Goal: Task Accomplishment & Management: Manage account settings

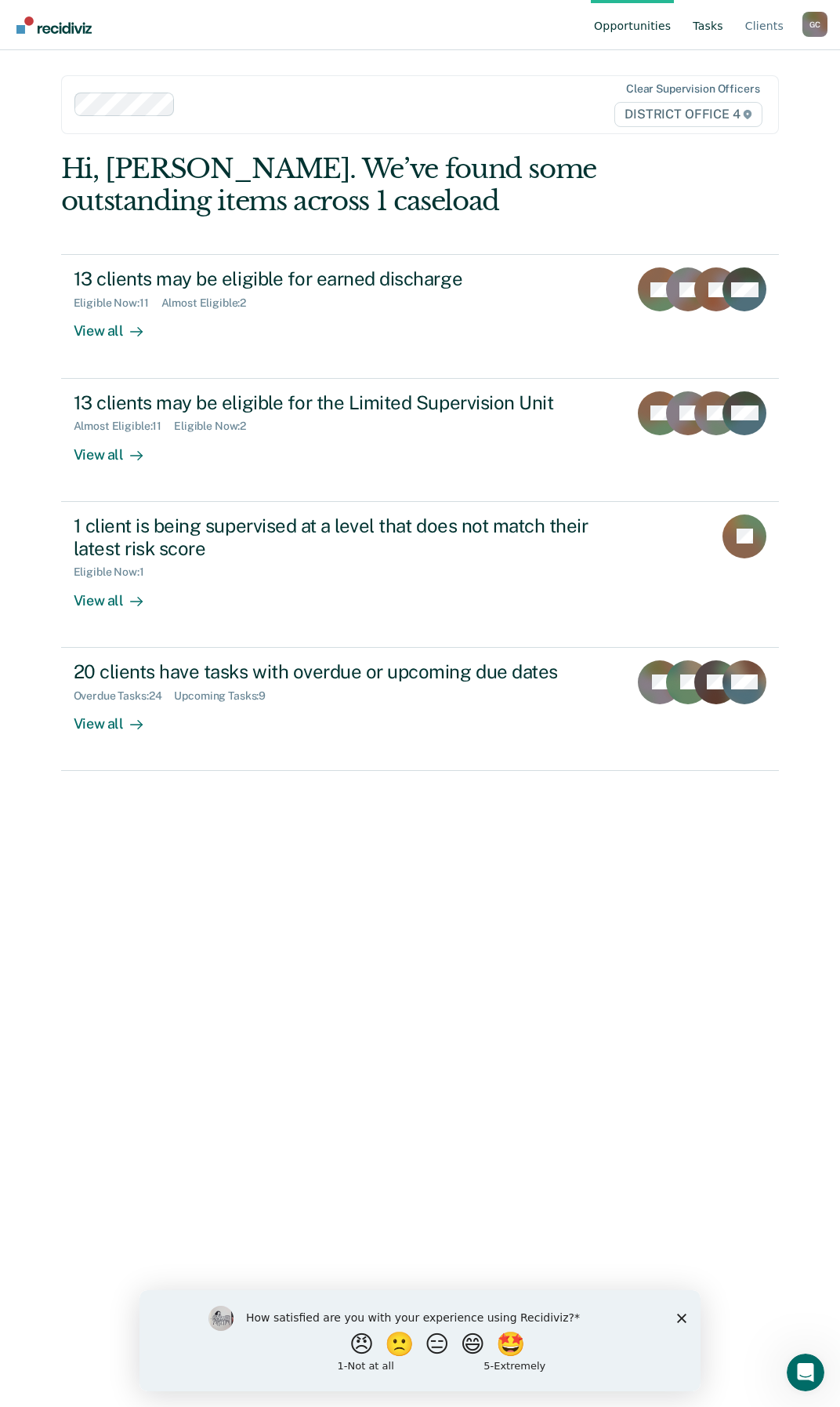
click at [704, 28] on link "Tasks" at bounding box center [708, 25] width 37 height 50
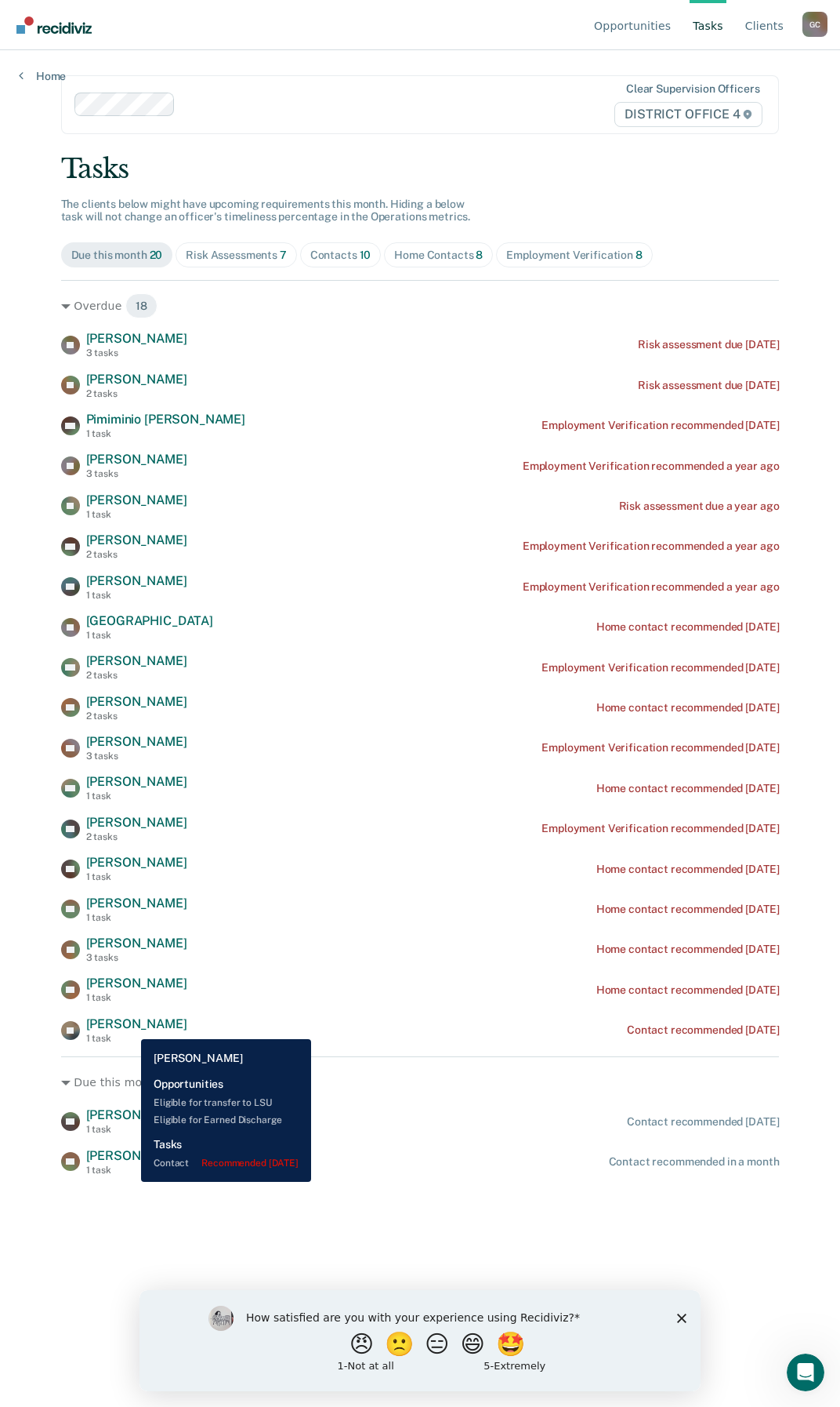
click at [129, 1027] on span "[PERSON_NAME]" at bounding box center [137, 1024] width 101 height 15
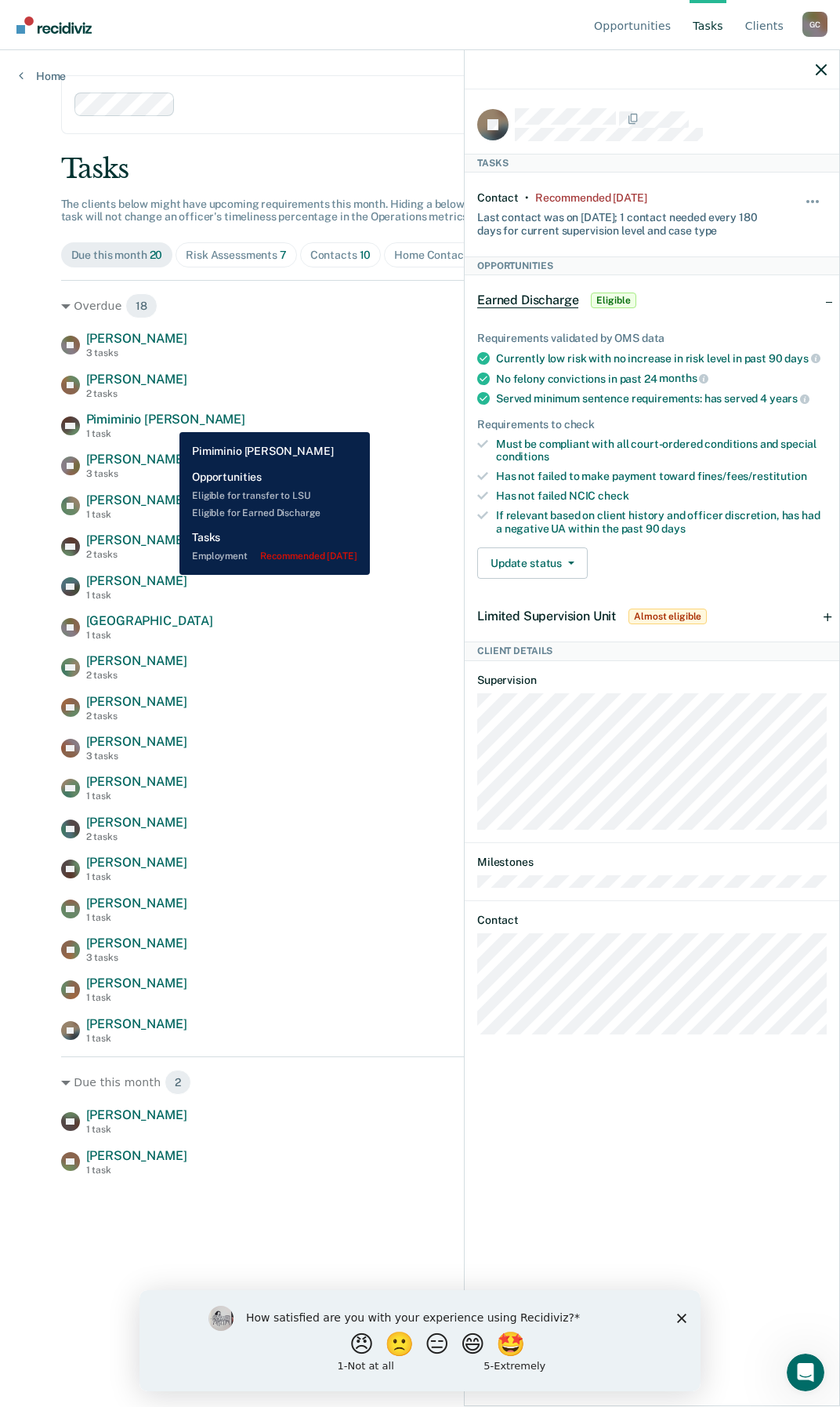
click at [167, 420] on span "Pimiminio [PERSON_NAME]" at bounding box center [166, 419] width 159 height 15
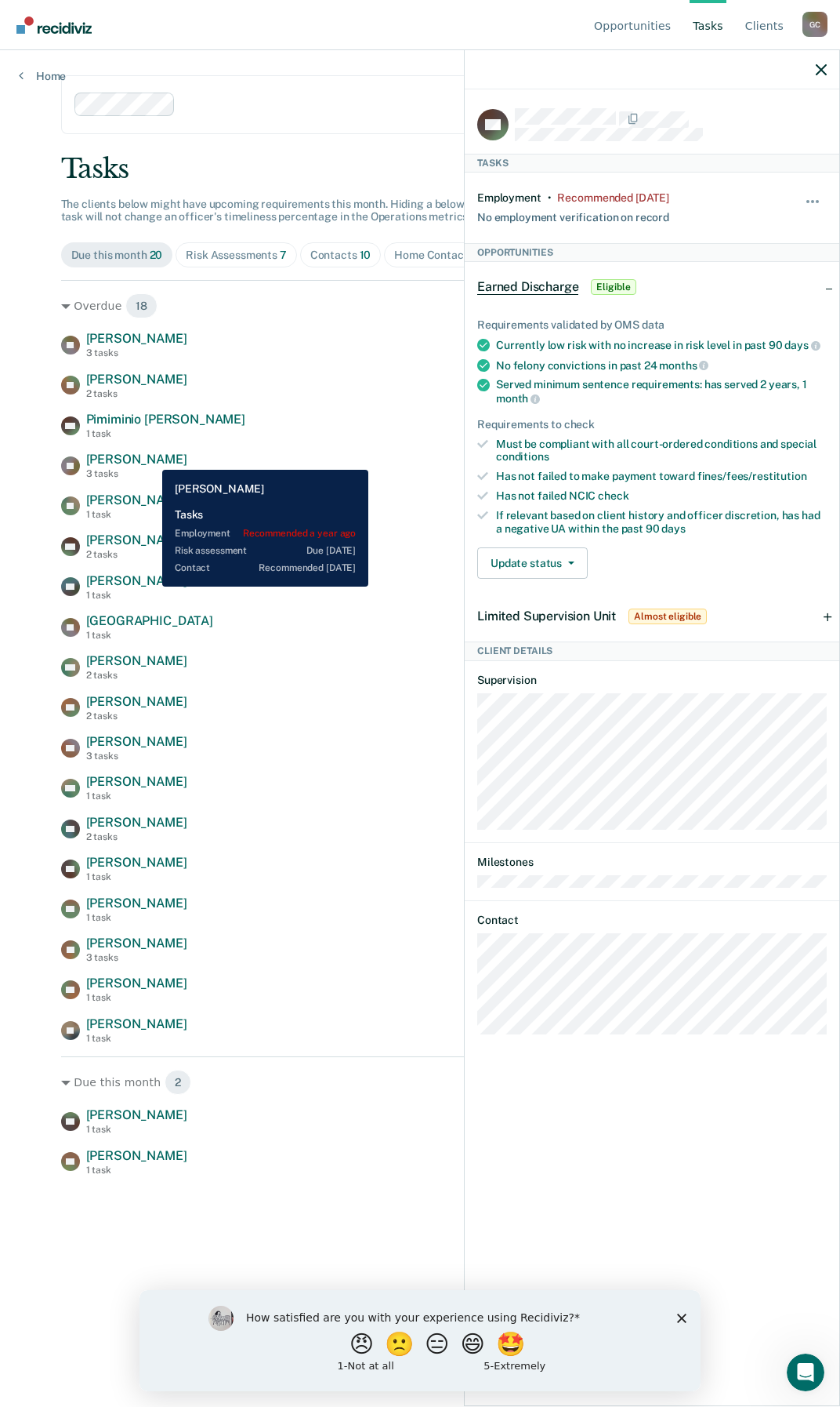
click at [150, 458] on span "[PERSON_NAME]" at bounding box center [137, 459] width 101 height 15
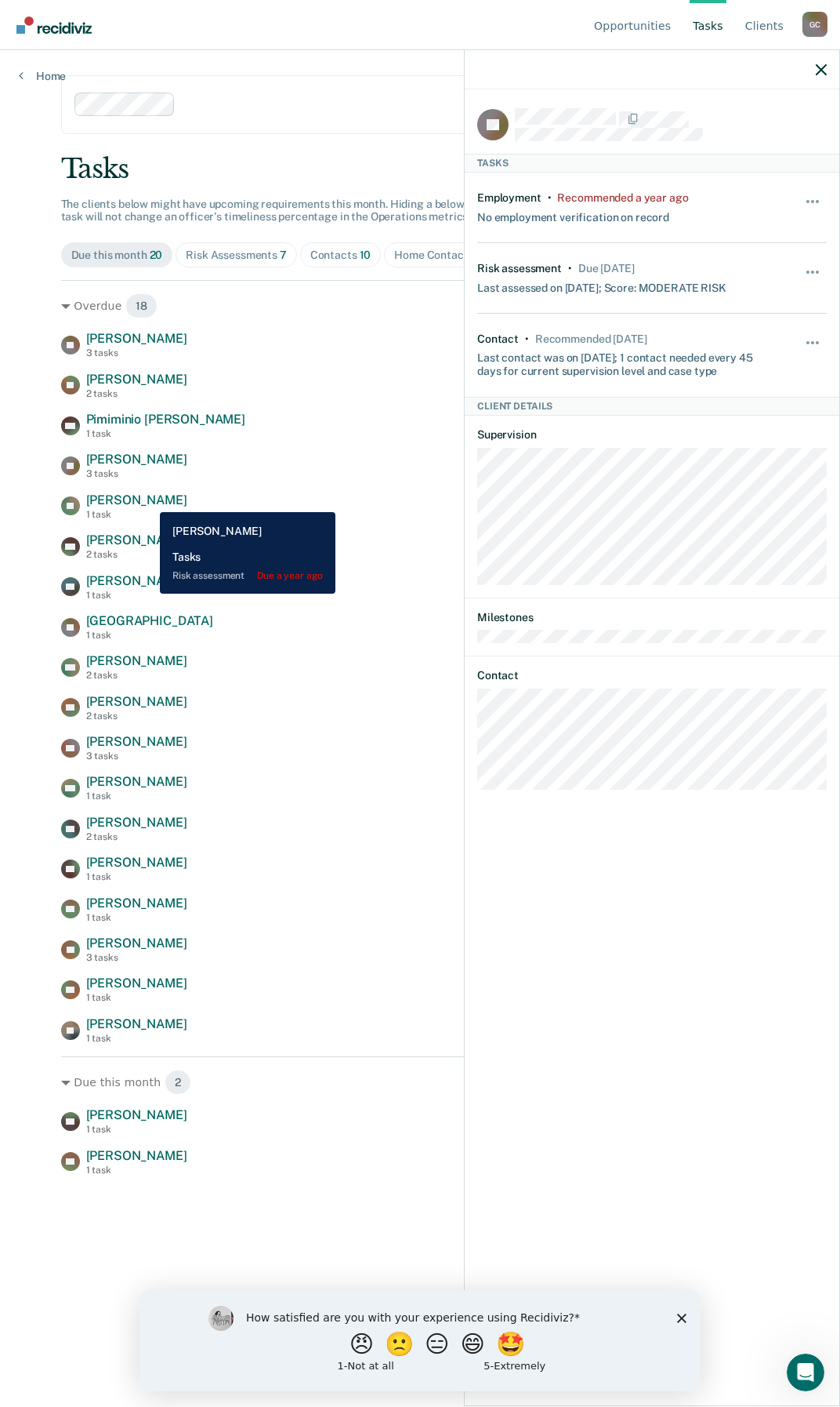
click at [148, 501] on span "[PERSON_NAME]" at bounding box center [137, 500] width 101 height 15
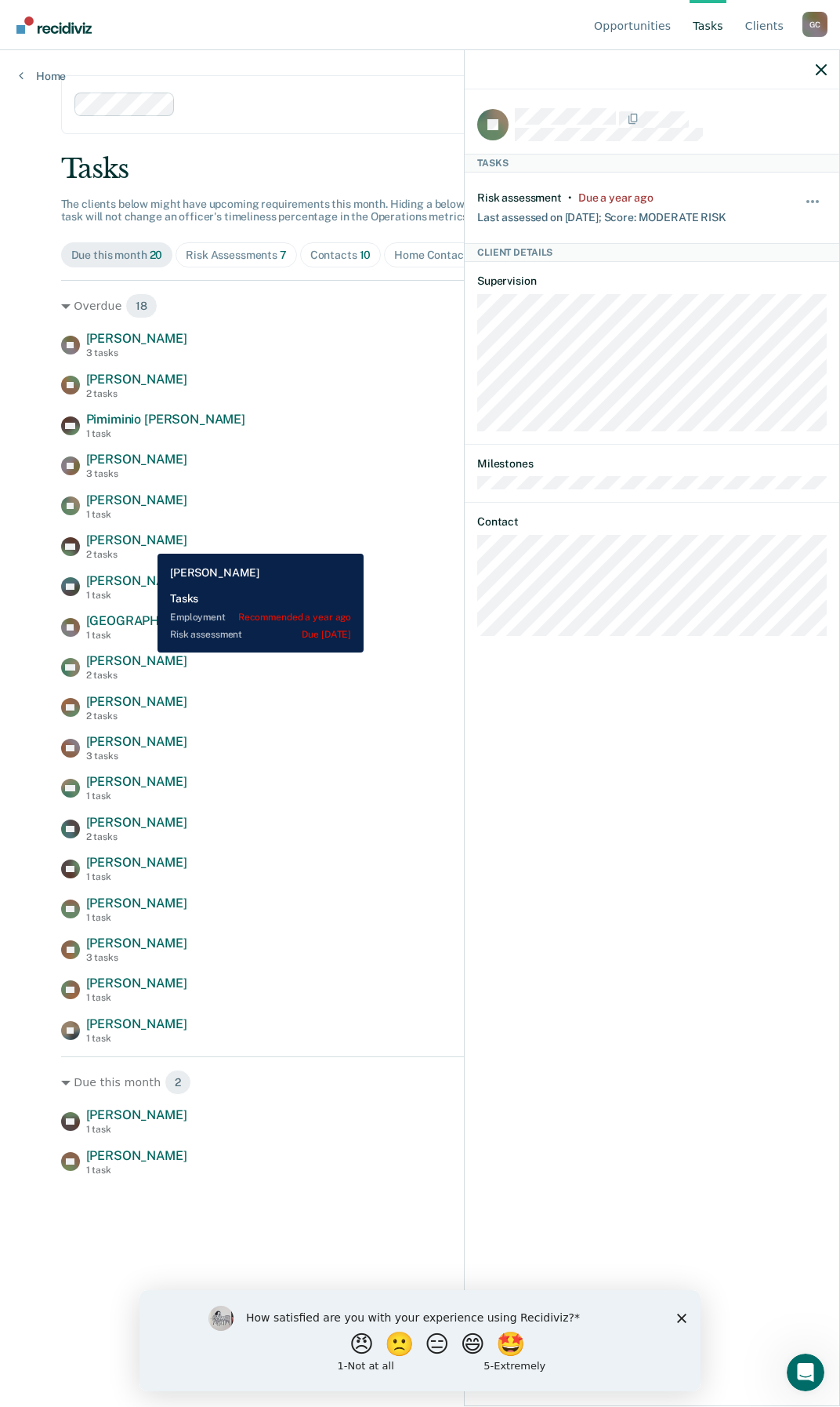
click at [146, 542] on span "[PERSON_NAME]" at bounding box center [137, 540] width 101 height 15
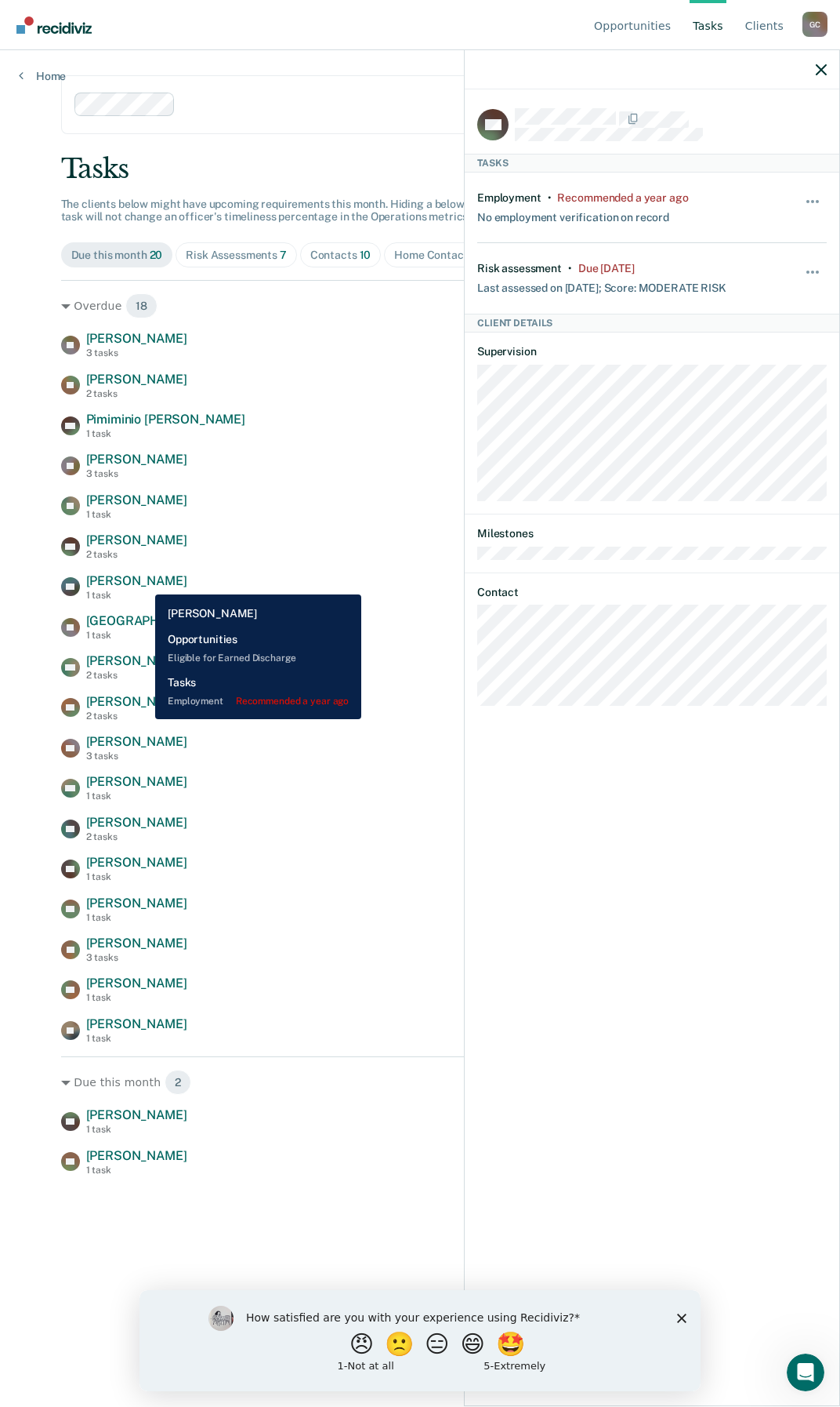
click at [144, 583] on span "[PERSON_NAME]" at bounding box center [137, 581] width 101 height 15
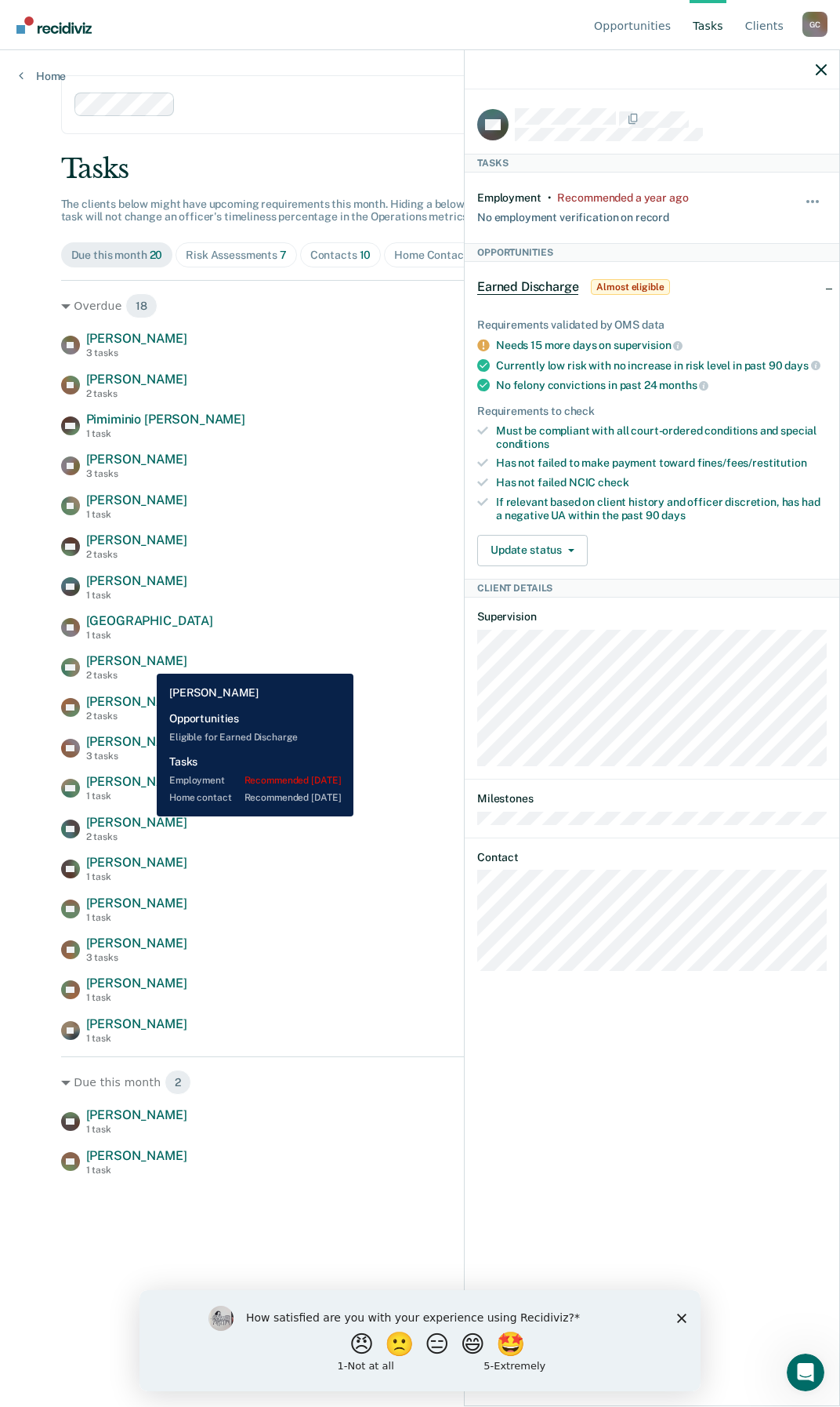
click at [145, 662] on span "[PERSON_NAME]" at bounding box center [137, 661] width 101 height 15
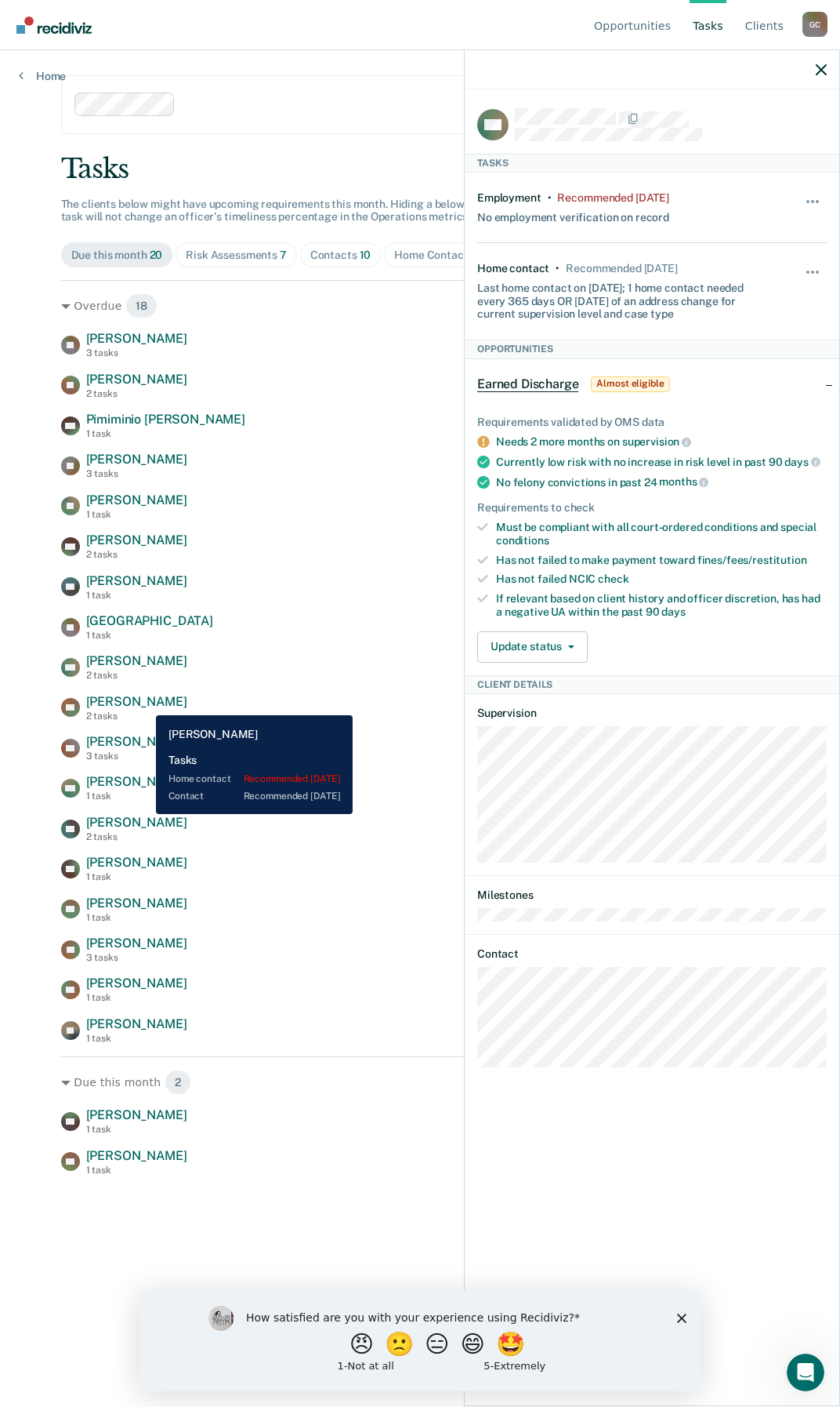
click at [145, 704] on span "[PERSON_NAME]" at bounding box center [137, 702] width 101 height 15
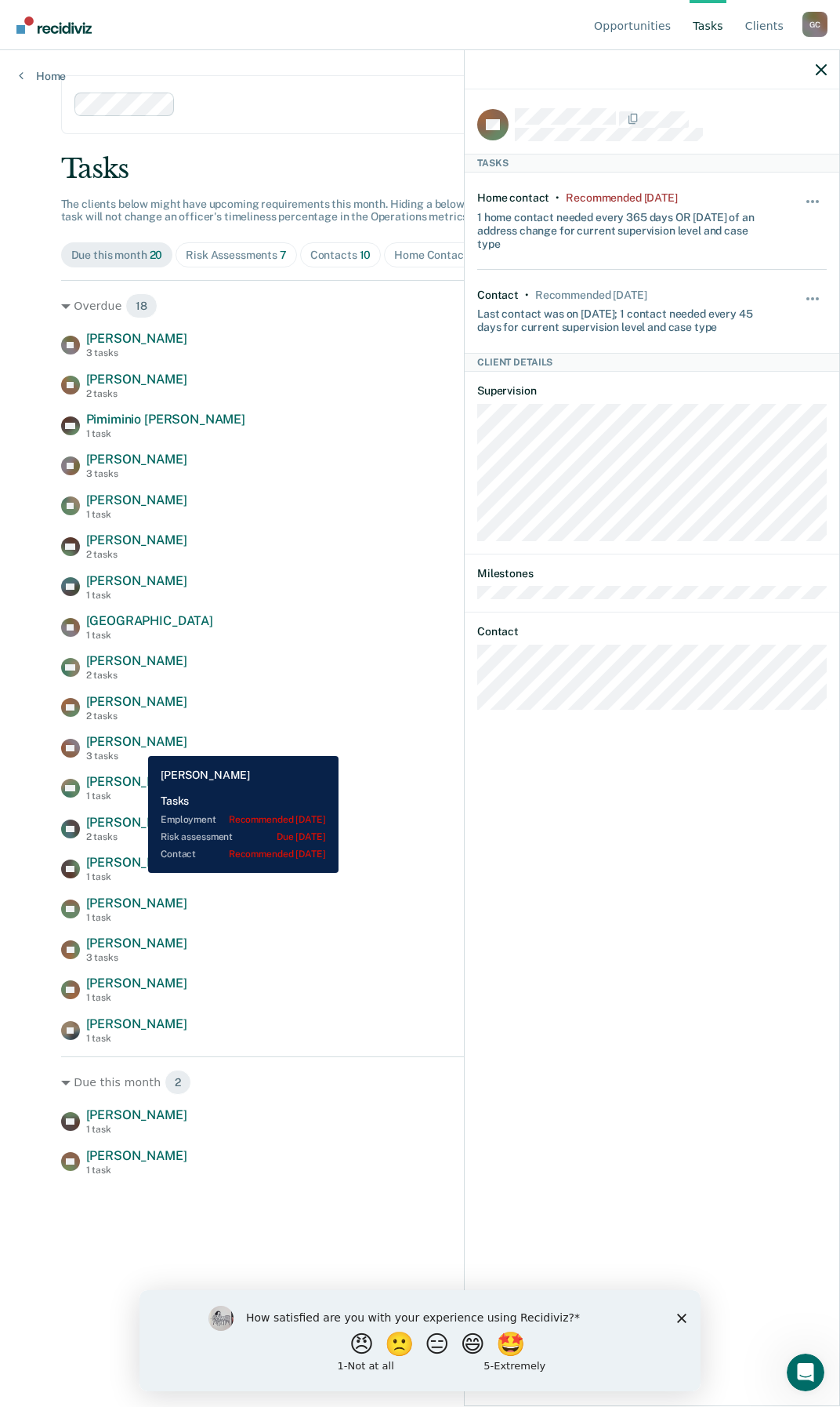
click at [136, 744] on span "[PERSON_NAME]" at bounding box center [137, 742] width 101 height 15
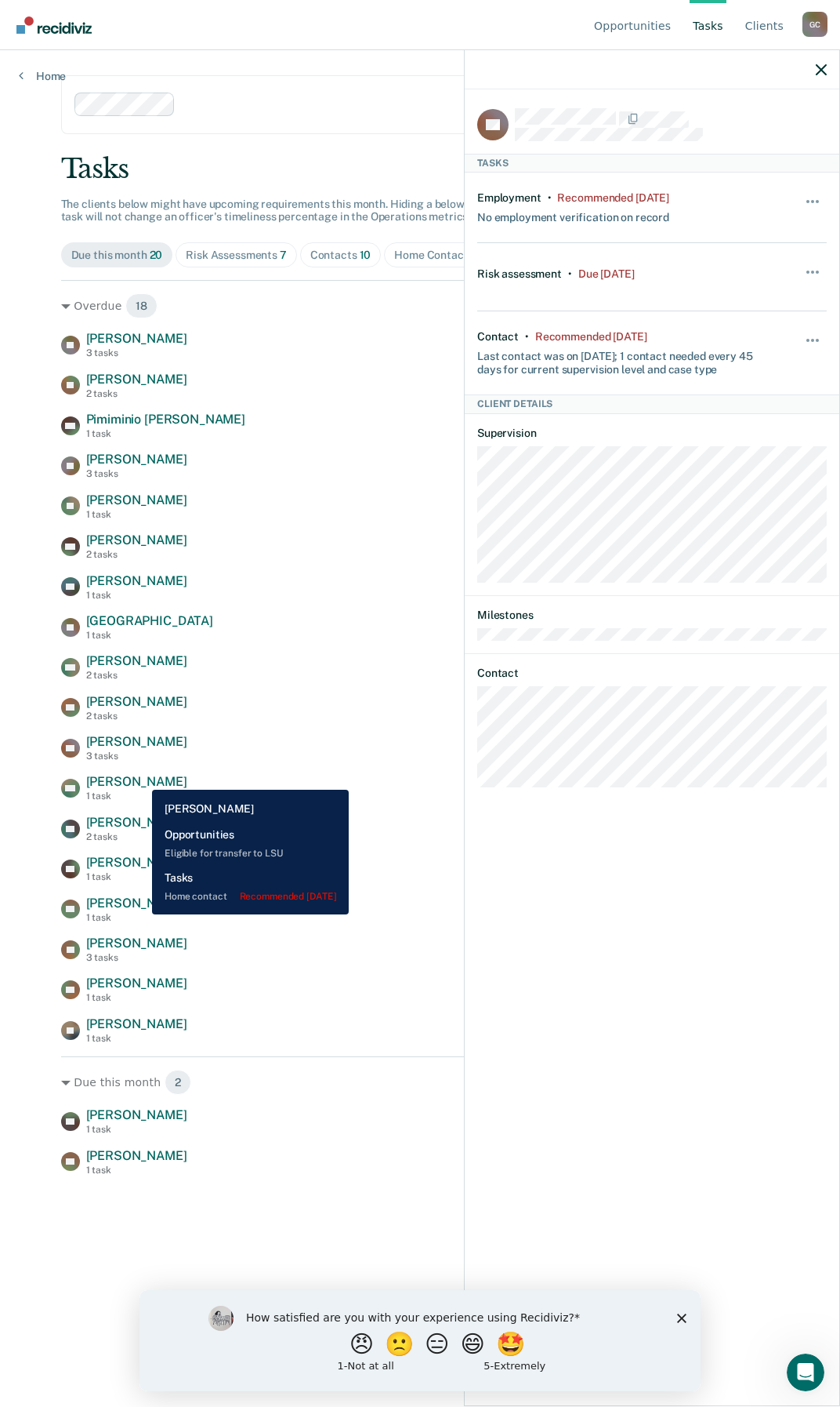
click at [140, 778] on span "[PERSON_NAME]" at bounding box center [137, 781] width 101 height 15
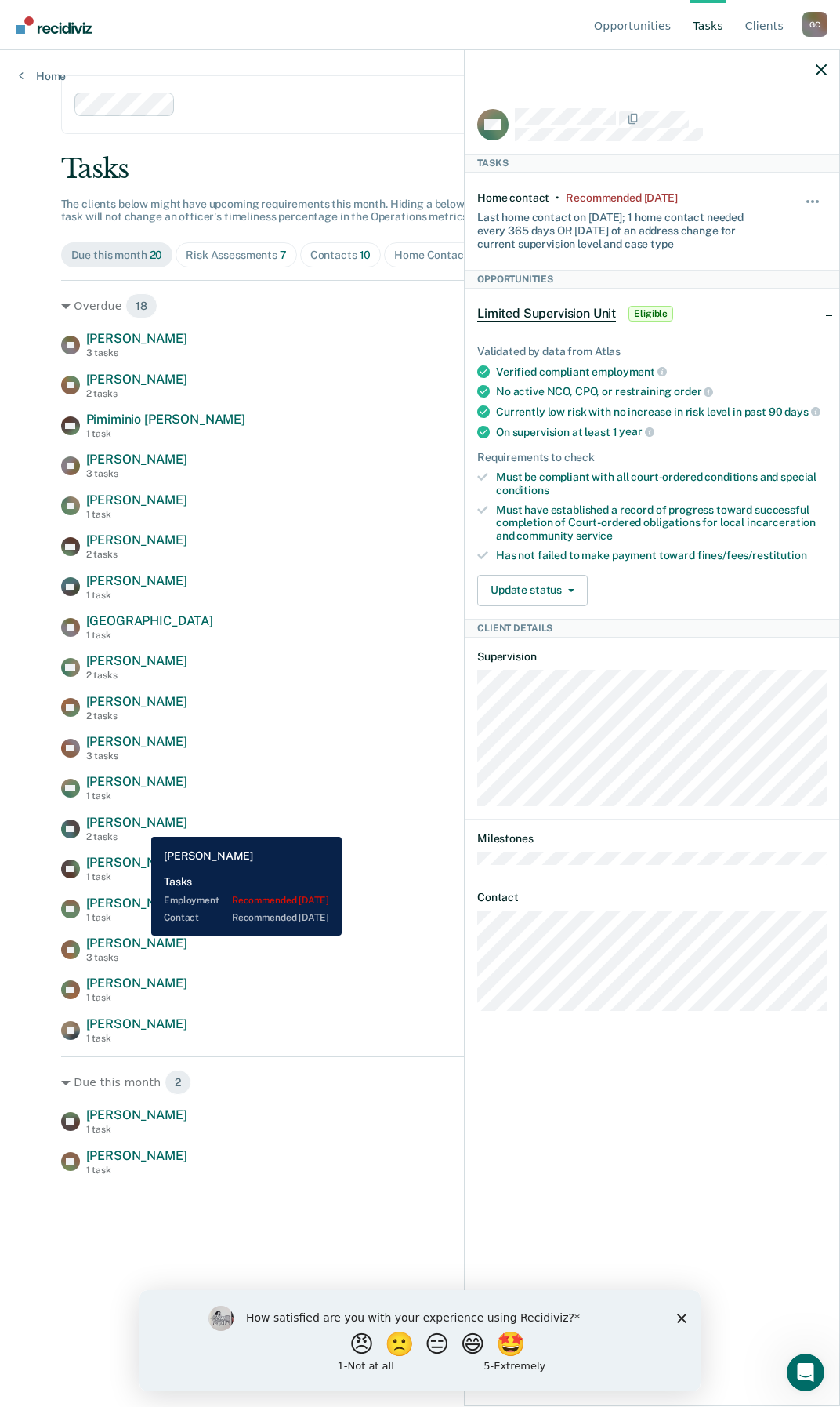
click at [139, 825] on span "[PERSON_NAME]" at bounding box center [137, 823] width 101 height 15
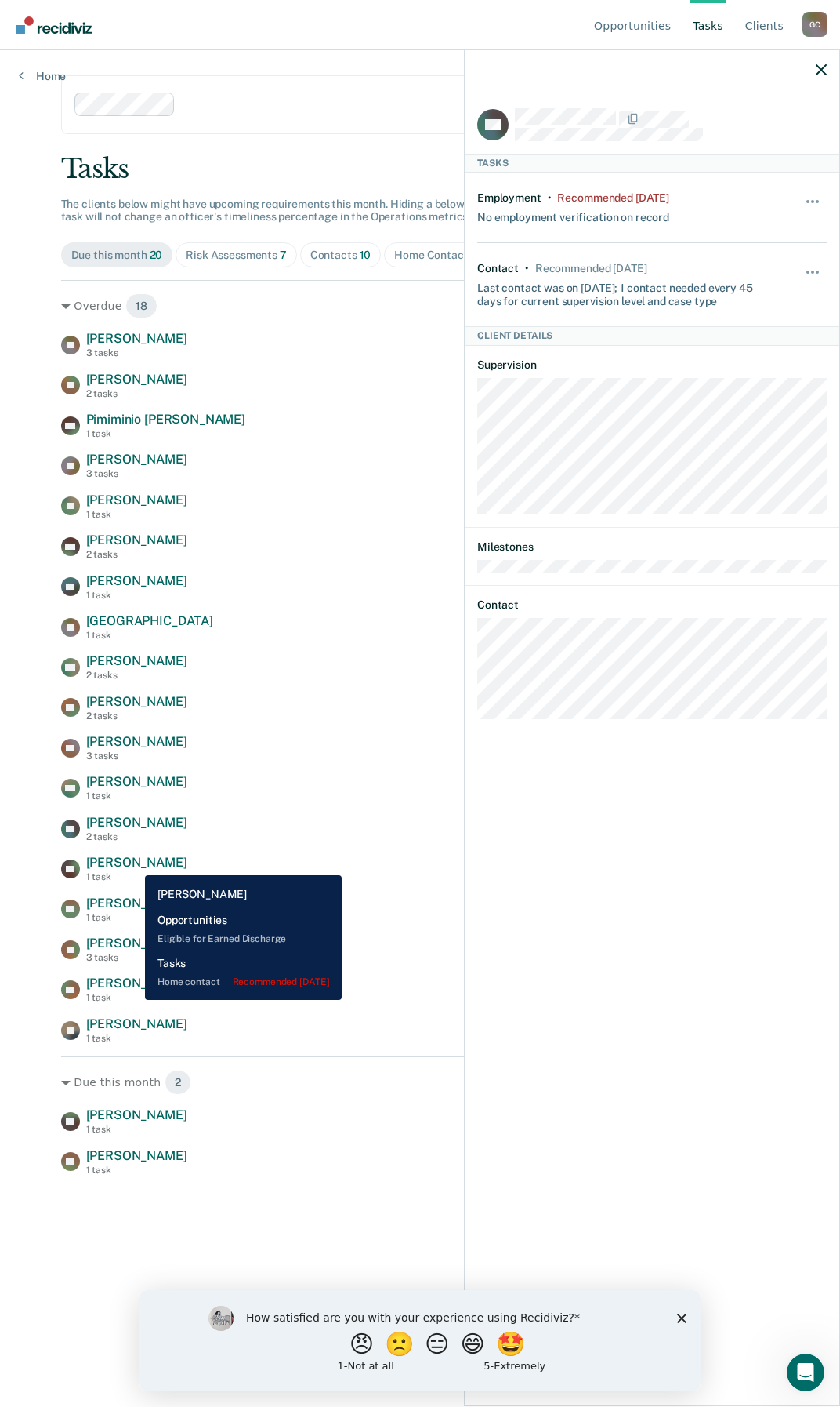
click at [134, 863] on span "[PERSON_NAME]" at bounding box center [137, 862] width 101 height 15
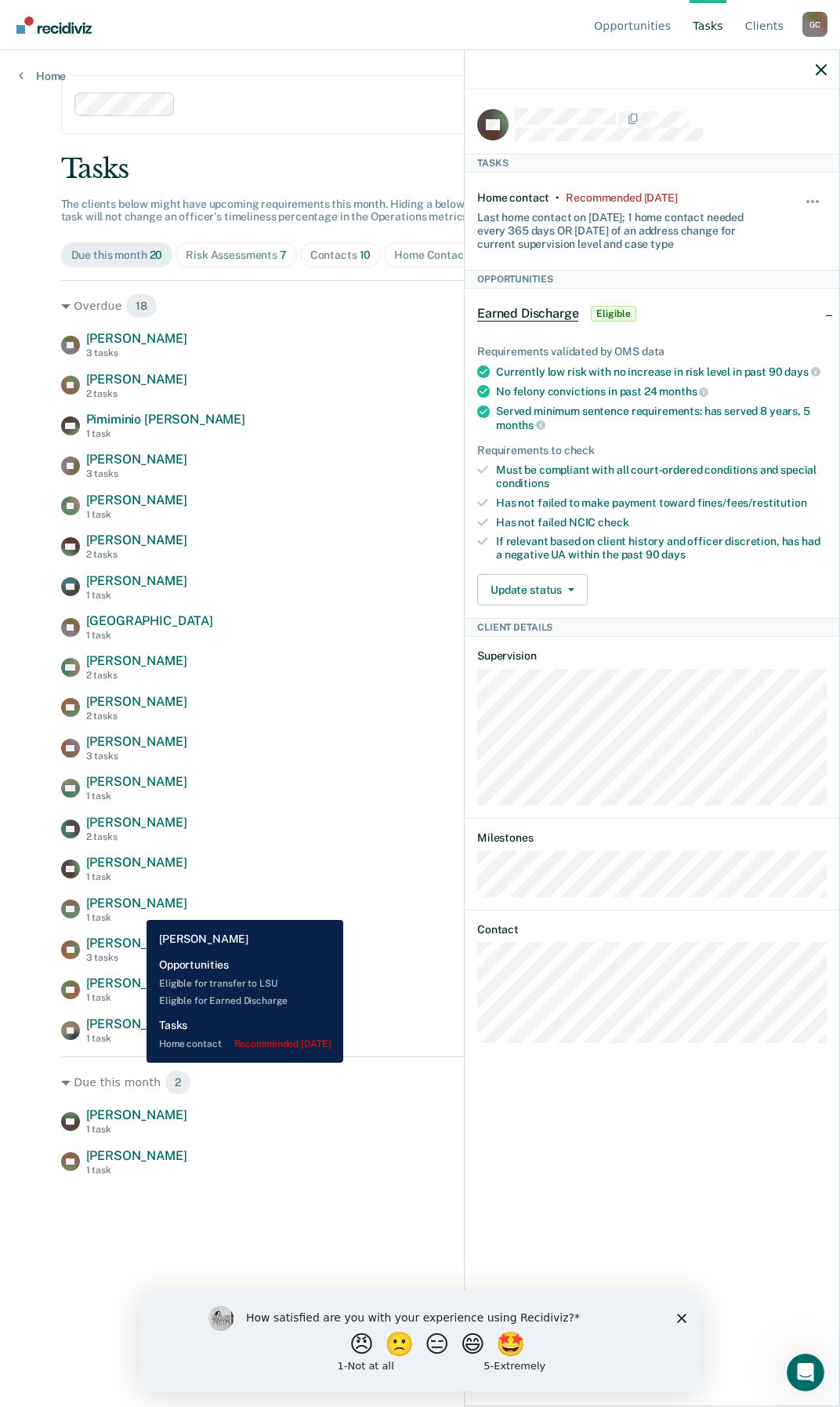
click at [135, 908] on span "[PERSON_NAME]" at bounding box center [137, 903] width 101 height 15
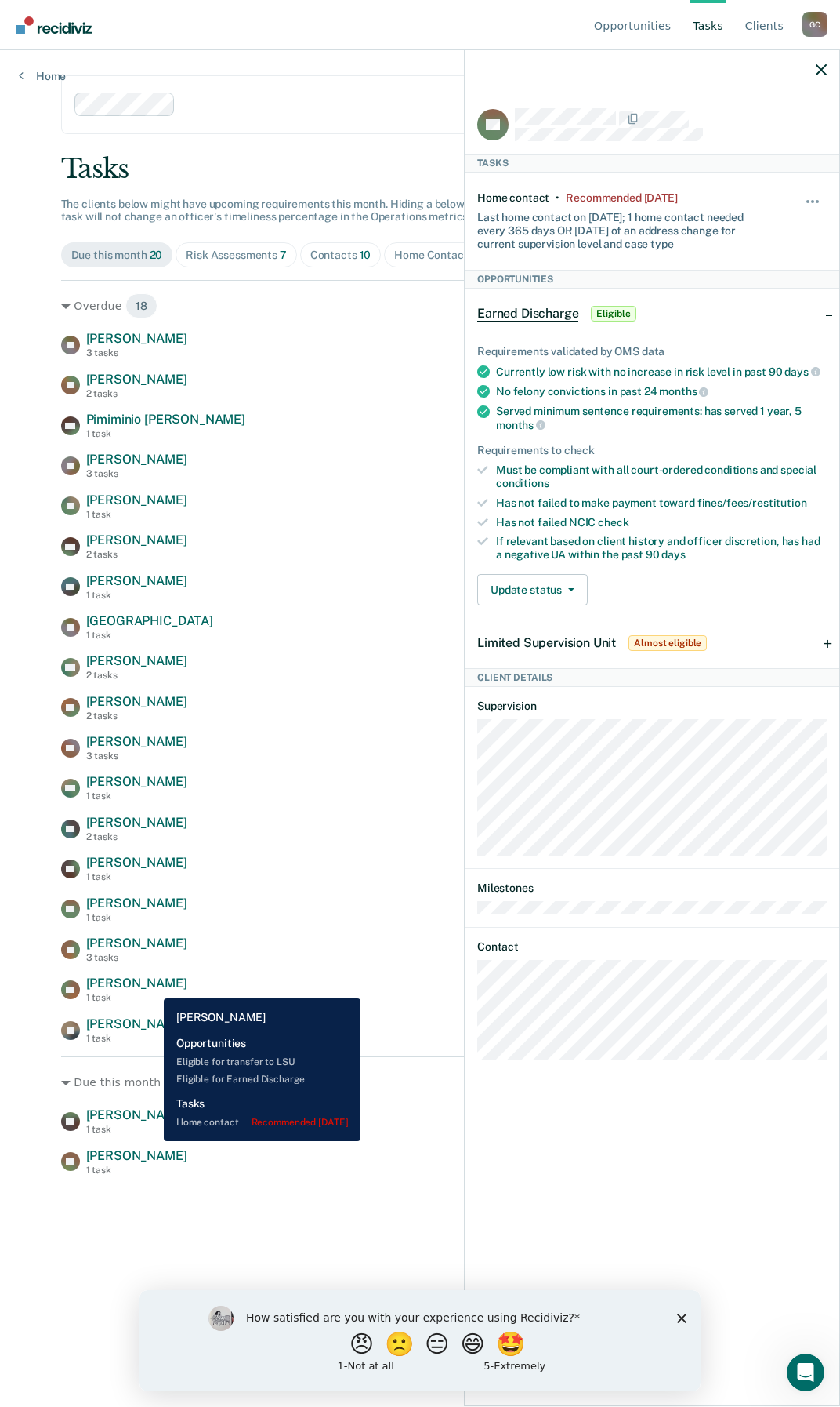
click at [152, 987] on span "[PERSON_NAME]" at bounding box center [137, 983] width 101 height 15
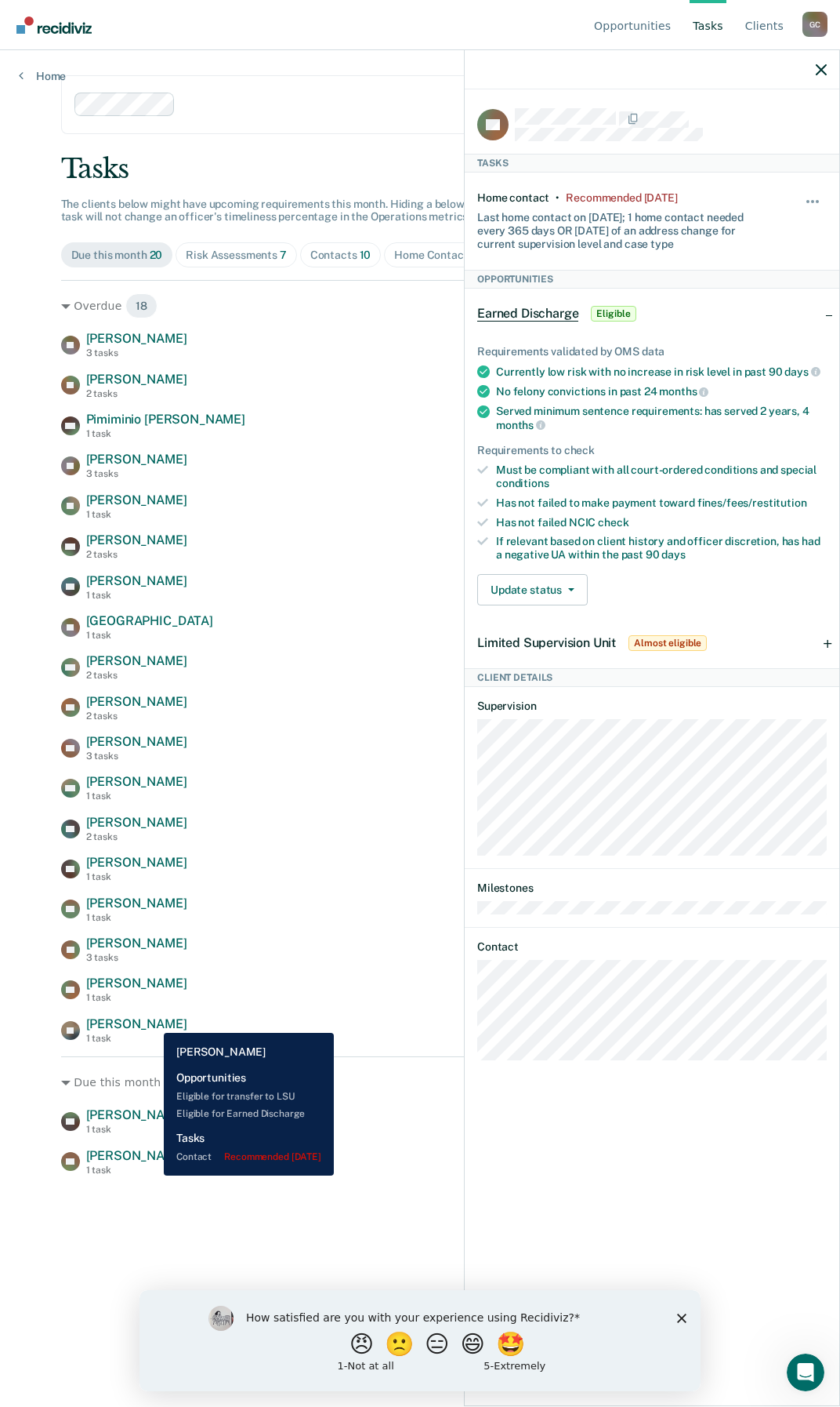
click at [152, 1021] on span "[PERSON_NAME]" at bounding box center [137, 1024] width 101 height 15
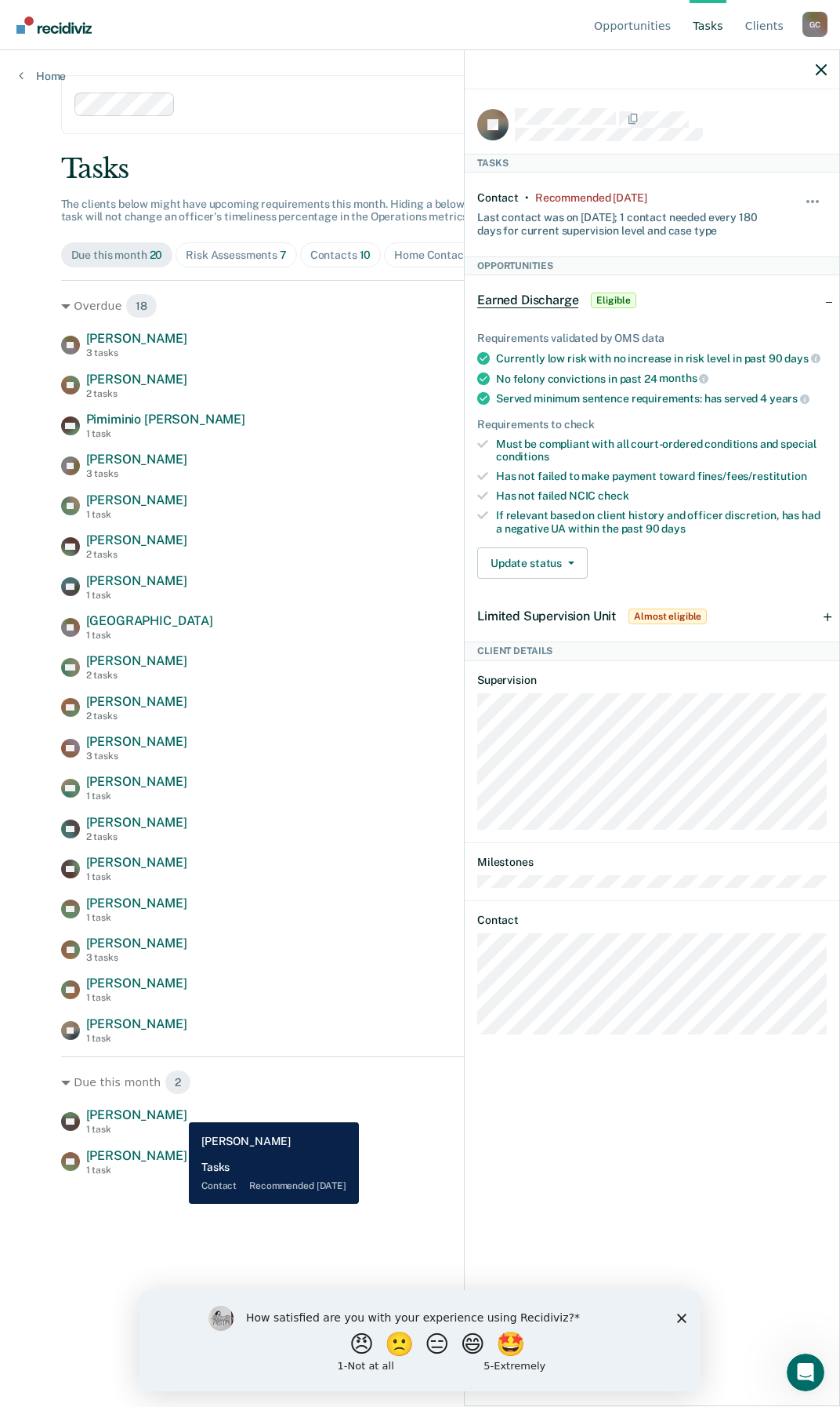
click at [177, 1110] on span "[PERSON_NAME]" at bounding box center [137, 1115] width 101 height 15
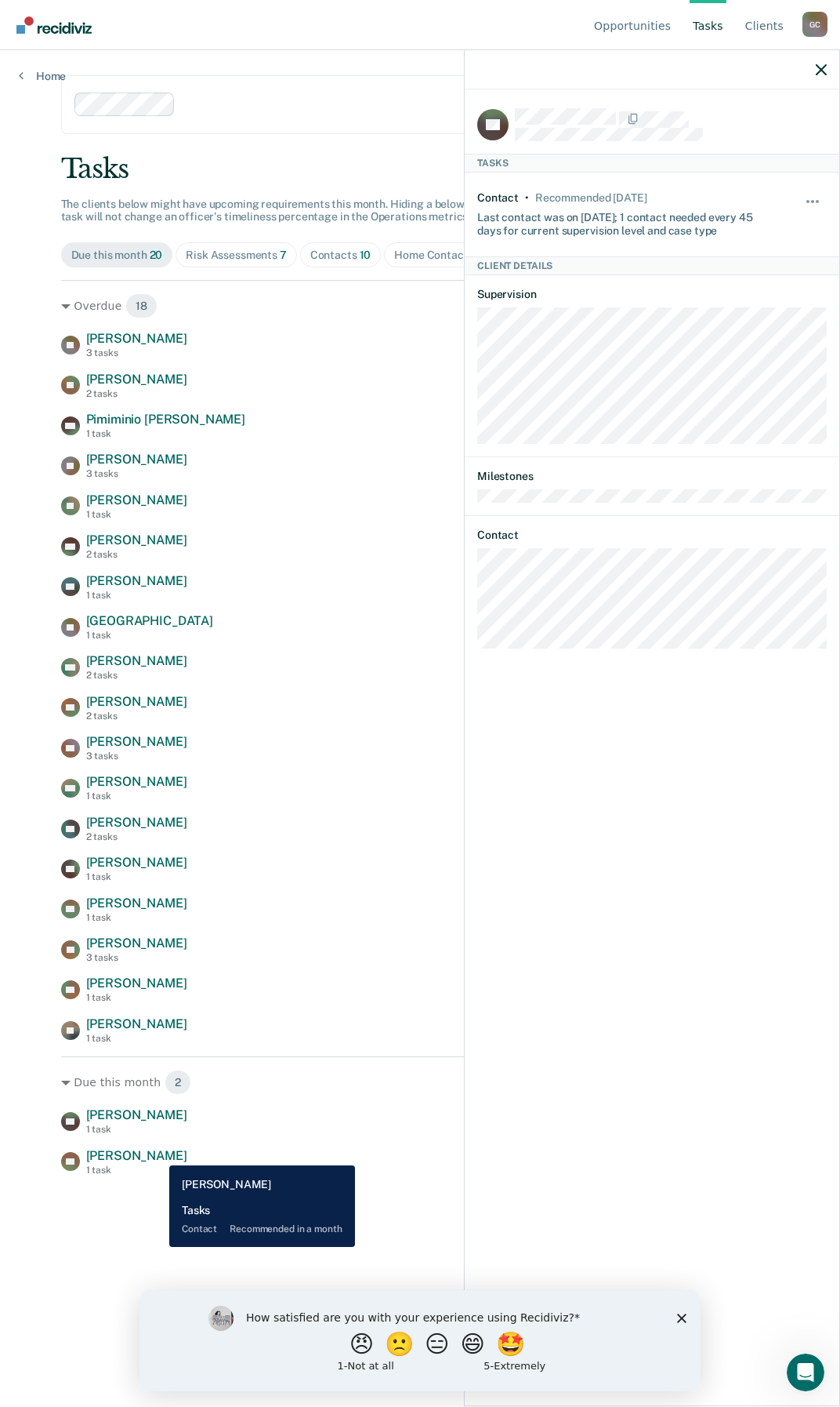
click at [157, 1153] on span "[PERSON_NAME]" at bounding box center [137, 1156] width 101 height 15
